Goal: Transaction & Acquisition: Subscribe to service/newsletter

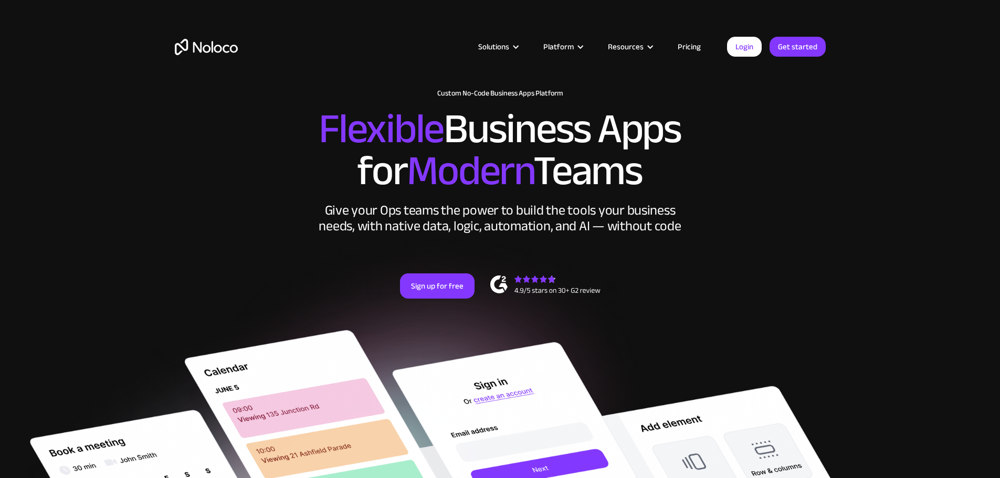
click at [693, 44] on link "Pricing" at bounding box center [689, 47] width 49 height 14
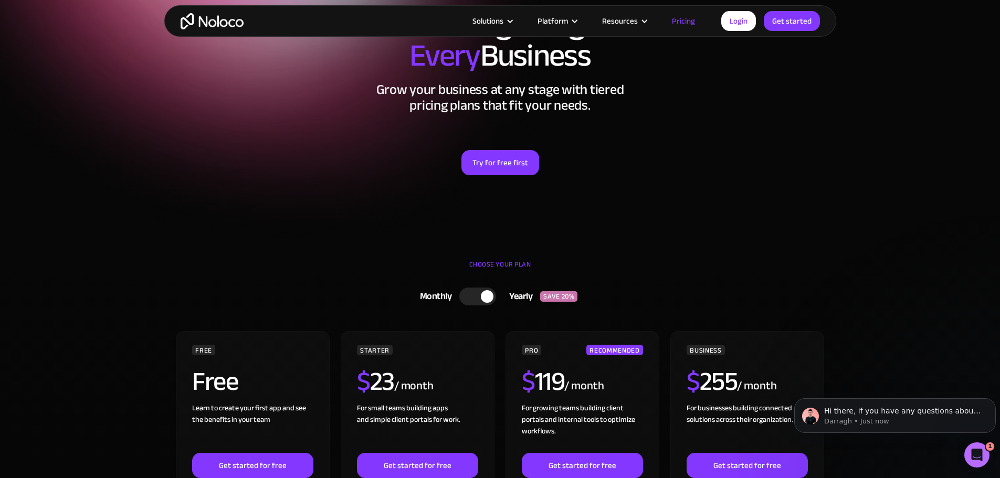
scroll to position [157, 0]
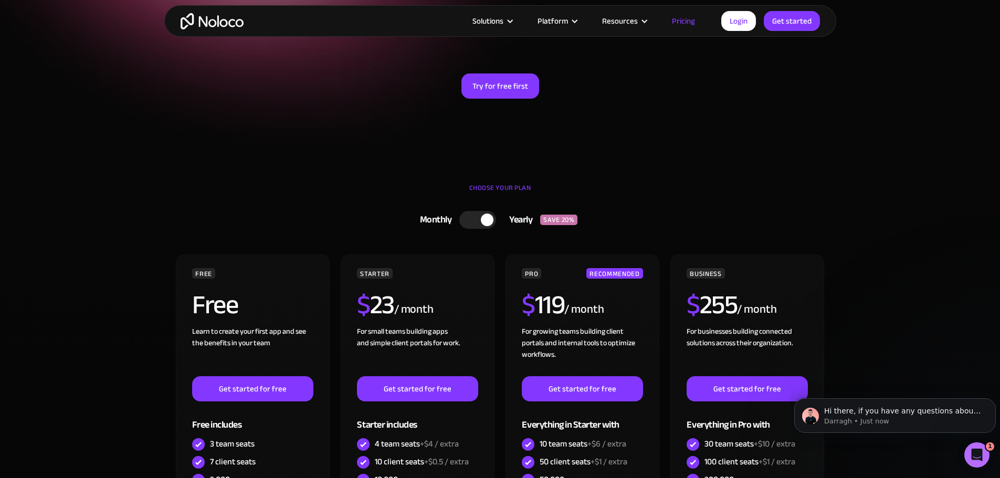
click at [464, 235] on div "Monthly Yearly SAVE 20% Monthly Yearly SAVE 20% FREE Free Learn to create your …" at bounding box center [500, 431] width 651 height 451
click at [473, 226] on div at bounding box center [477, 220] width 37 height 18
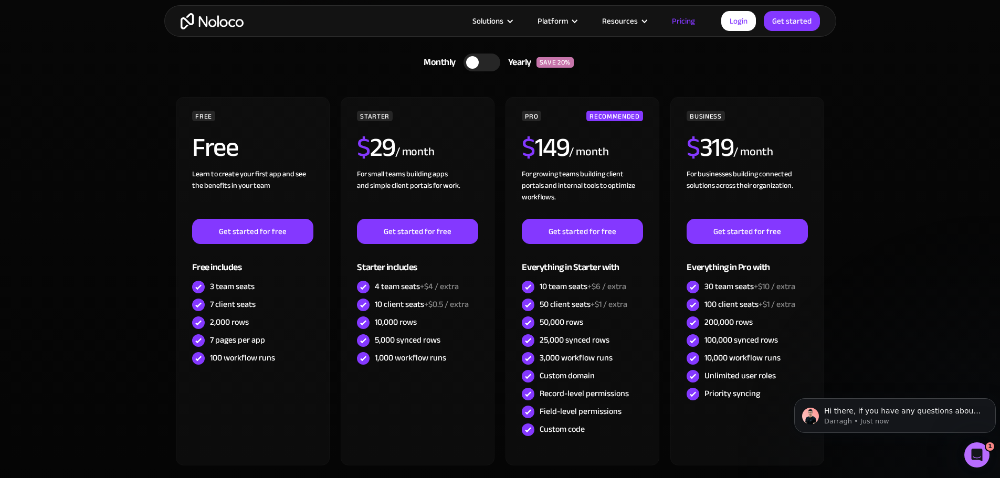
scroll to position [0, 0]
